Goal: Register for event/course

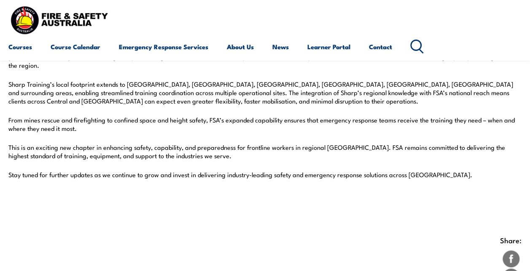
scroll to position [337, 0]
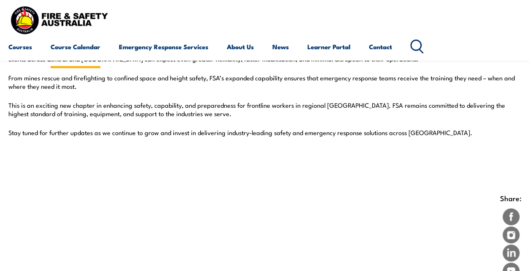
click at [76, 47] on link "Course Calendar" at bounding box center [76, 47] width 50 height 20
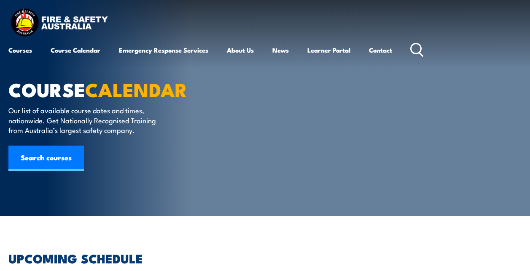
click at [20, 51] on link "Courses" at bounding box center [20, 50] width 24 height 20
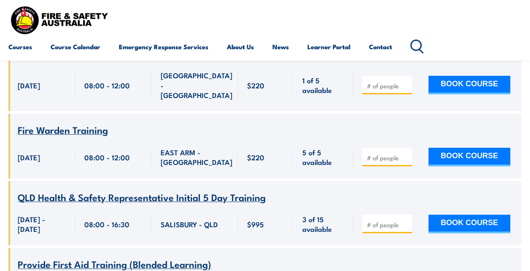
scroll to position [1727, 0]
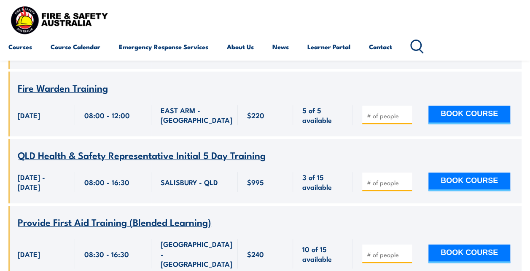
click at [416, 44] on icon at bounding box center [416, 47] width 13 height 14
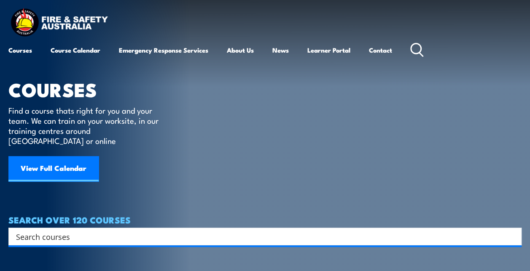
click at [35, 230] on input "Search input" at bounding box center [259, 236] width 487 height 13
type input "G2"
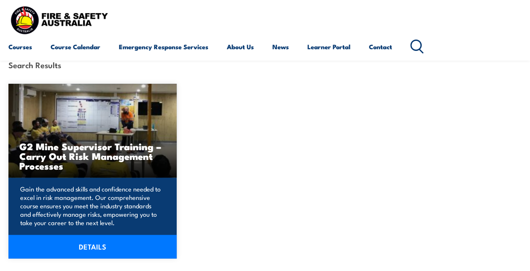
scroll to position [211, 0]
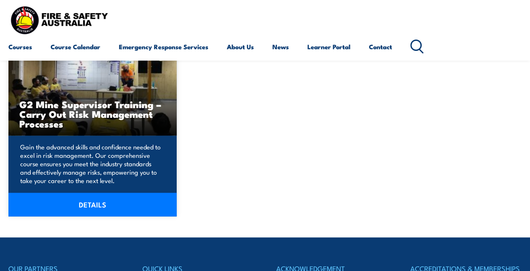
click at [100, 206] on link "DETAILS" at bounding box center [92, 205] width 168 height 24
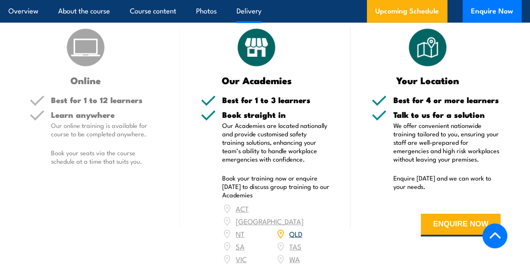
scroll to position [1264, 0]
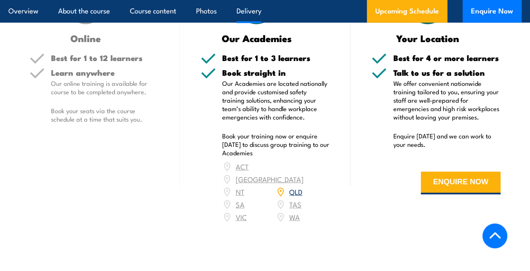
click at [292, 197] on link "QLD" at bounding box center [295, 192] width 13 height 10
